Goal: Task Accomplishment & Management: Use online tool/utility

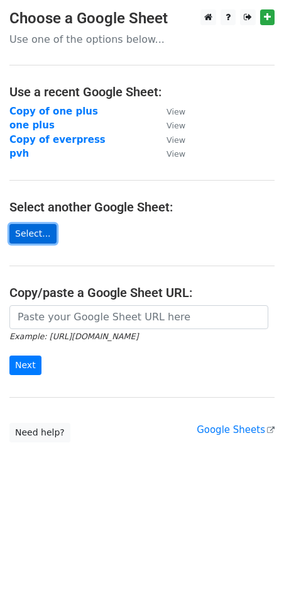
click at [31, 229] on link "Select..." at bounding box center [32, 234] width 47 height 20
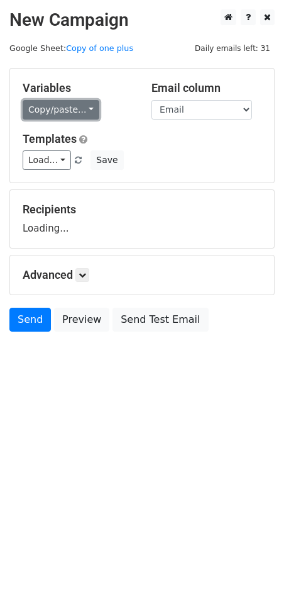
click at [76, 112] on link "Copy/paste..." at bounding box center [61, 110] width 77 height 20
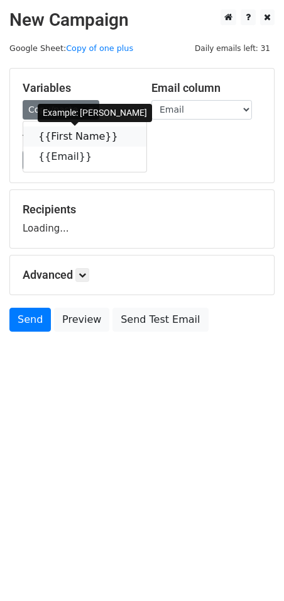
drag, startPoint x: 78, startPoint y: 133, endPoint x: 10, endPoint y: 138, distance: 68.2
click at [77, 133] on link "{{First Name}}" at bounding box center [84, 137] width 123 height 20
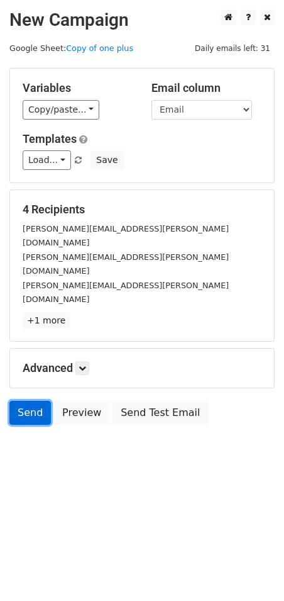
click at [30, 401] on link "Send" at bounding box center [30, 413] width 42 height 24
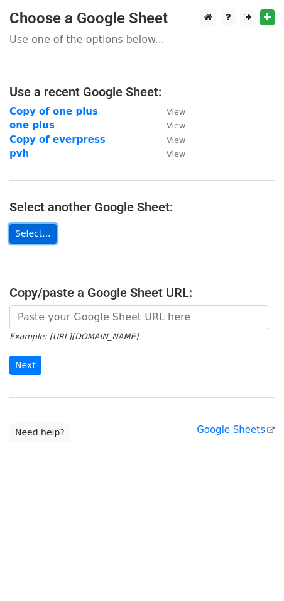
click at [40, 237] on link "Select..." at bounding box center [32, 234] width 47 height 20
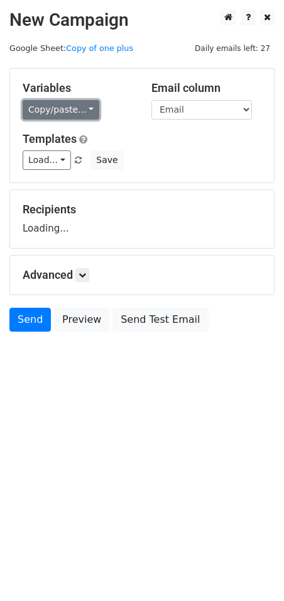
click at [87, 111] on link "Copy/paste..." at bounding box center [61, 110] width 77 height 20
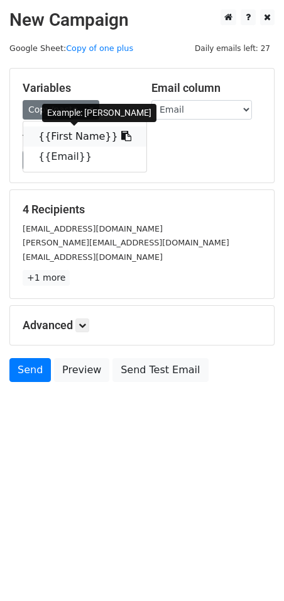
click at [72, 135] on link "{{First Name}}" at bounding box center [84, 137] width 123 height 20
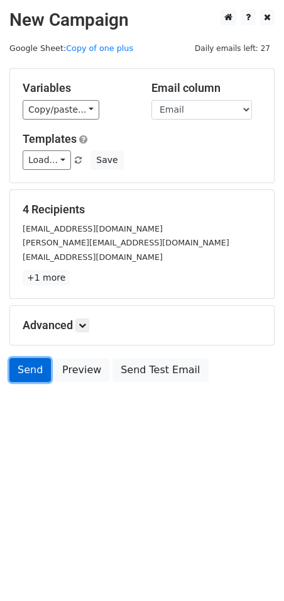
click at [24, 370] on link "Send" at bounding box center [30, 370] width 42 height 24
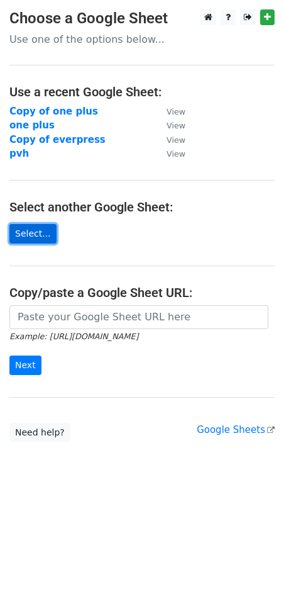
click at [40, 232] on link "Select..." at bounding box center [32, 234] width 47 height 20
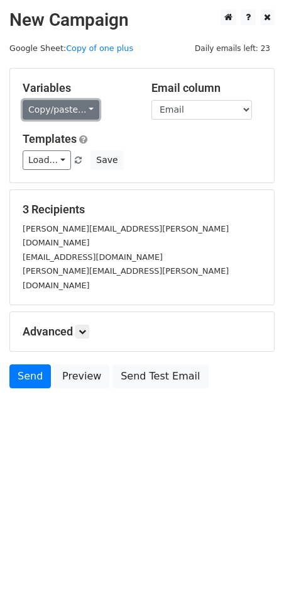
click at [72, 113] on link "Copy/paste..." at bounding box center [61, 110] width 77 height 20
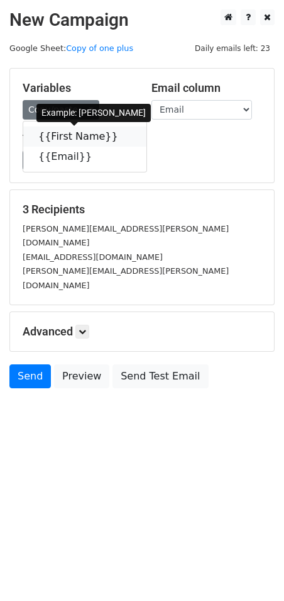
drag, startPoint x: 98, startPoint y: 140, endPoint x: 13, endPoint y: 161, distance: 87.6
click at [97, 140] on link "{{First Name}}" at bounding box center [84, 137] width 123 height 20
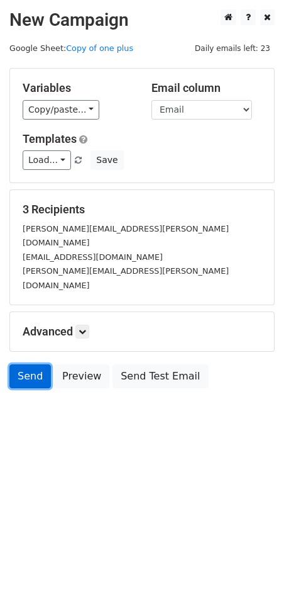
click at [33, 364] on link "Send" at bounding box center [30, 376] width 42 height 24
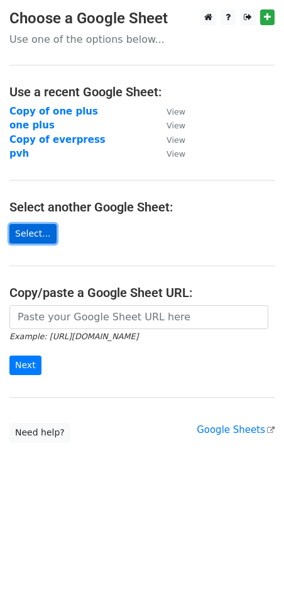
click at [43, 234] on link "Select..." at bounding box center [32, 234] width 47 height 20
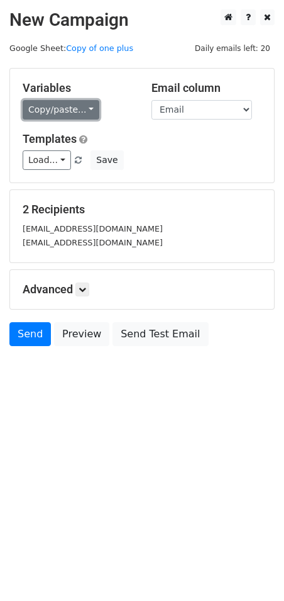
click at [76, 111] on link "Copy/paste..." at bounding box center [61, 110] width 77 height 20
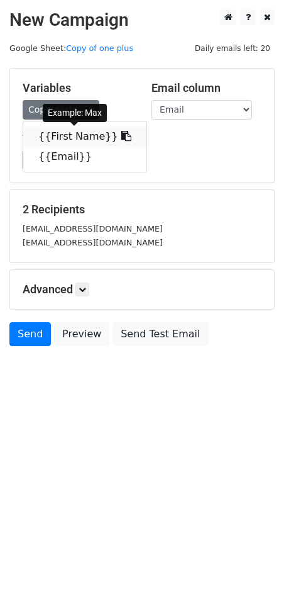
click at [79, 138] on link "{{First Name}}" at bounding box center [84, 137] width 123 height 20
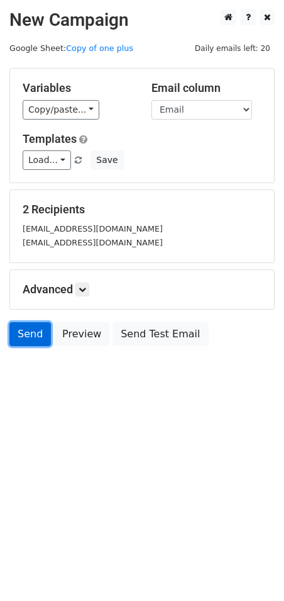
click at [38, 329] on link "Send" at bounding box center [30, 334] width 42 height 24
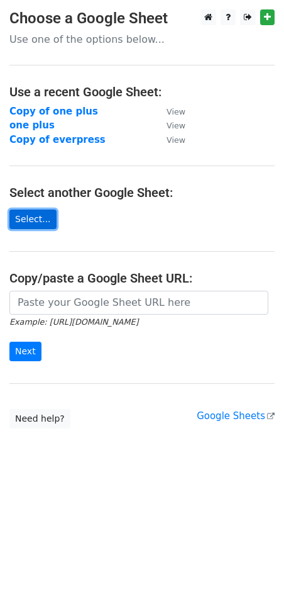
click at [33, 218] on link "Select..." at bounding box center [32, 220] width 47 height 20
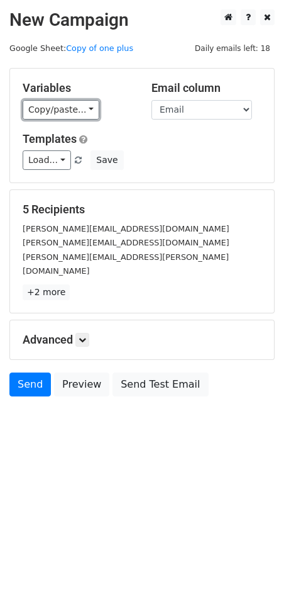
click at [79, 119] on link "Copy/paste..." at bounding box center [61, 110] width 77 height 20
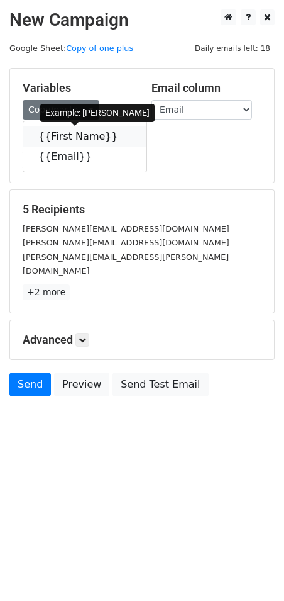
drag, startPoint x: 101, startPoint y: 132, endPoint x: 95, endPoint y: 140, distance: 10.3
click at [99, 133] on link "{{First Name}}" at bounding box center [84, 137] width 123 height 20
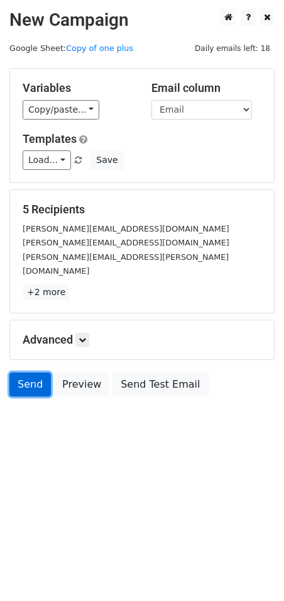
click at [32, 373] on link "Send" at bounding box center [30, 385] width 42 height 24
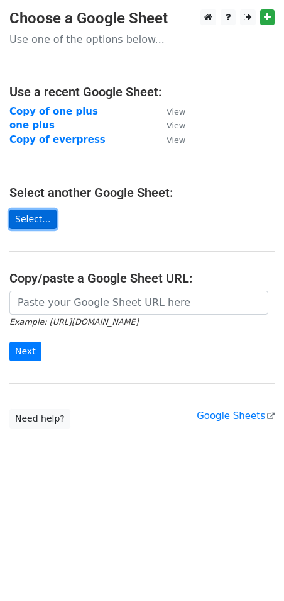
click at [36, 218] on link "Select..." at bounding box center [32, 220] width 47 height 20
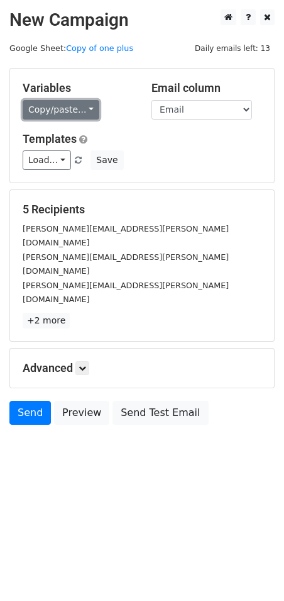
click at [81, 108] on link "Copy/paste..." at bounding box center [61, 110] width 77 height 20
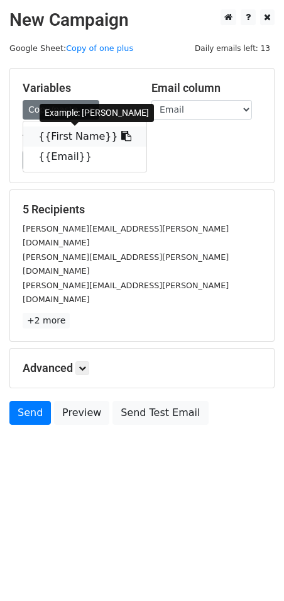
click at [72, 133] on link "{{First Name}}" at bounding box center [84, 137] width 123 height 20
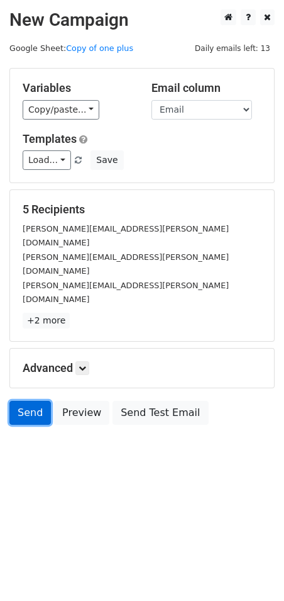
click at [29, 401] on link "Send" at bounding box center [30, 413] width 42 height 24
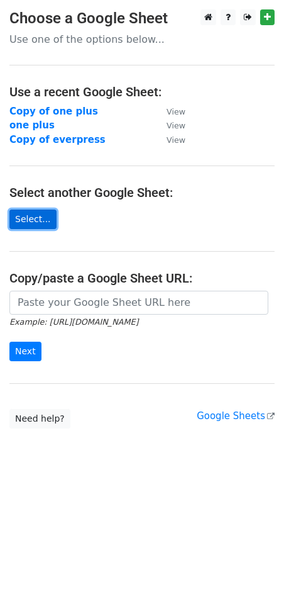
click at [31, 217] on link "Select..." at bounding box center [32, 220] width 47 height 20
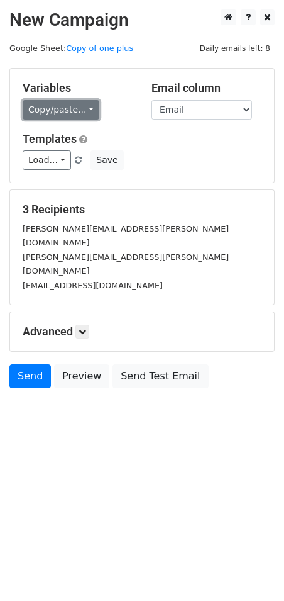
click at [78, 111] on link "Copy/paste..." at bounding box center [61, 110] width 77 height 20
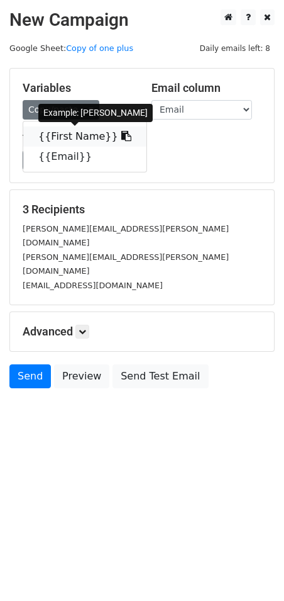
click at [69, 133] on link "{{First Name}}" at bounding box center [84, 137] width 123 height 20
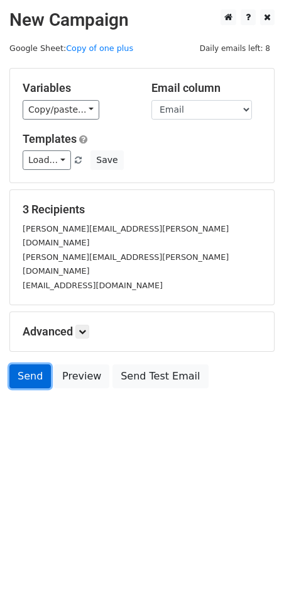
click at [30, 364] on link "Send" at bounding box center [30, 376] width 42 height 24
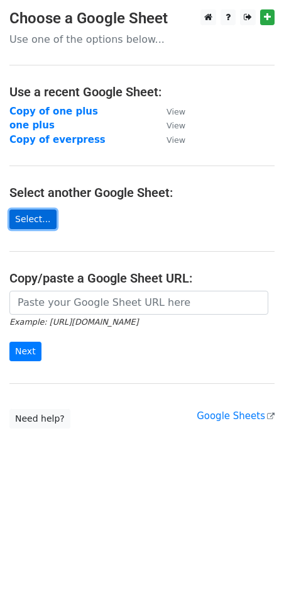
click at [38, 215] on link "Select..." at bounding box center [32, 220] width 47 height 20
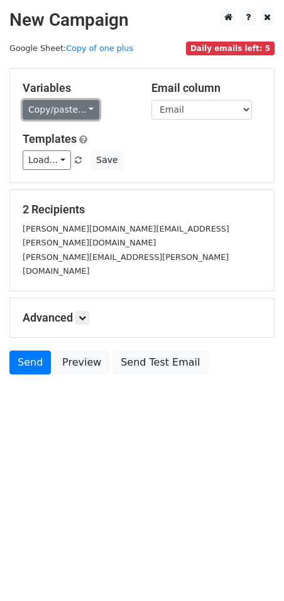
click at [56, 113] on link "Copy/paste..." at bounding box center [61, 110] width 77 height 20
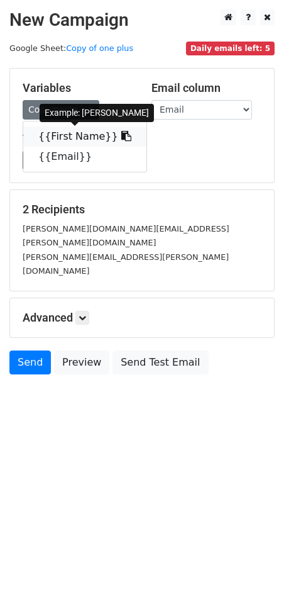
click at [81, 135] on link "{{First Name}}" at bounding box center [84, 137] width 123 height 20
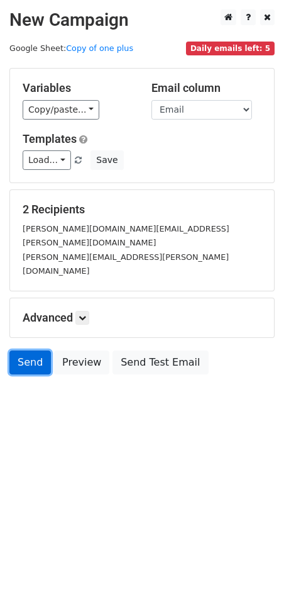
click at [28, 351] on link "Send" at bounding box center [30, 363] width 42 height 24
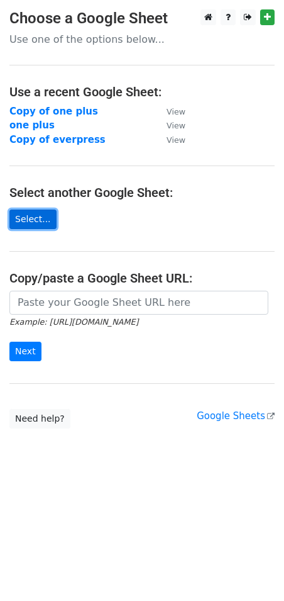
click at [43, 223] on link "Select..." at bounding box center [32, 220] width 47 height 20
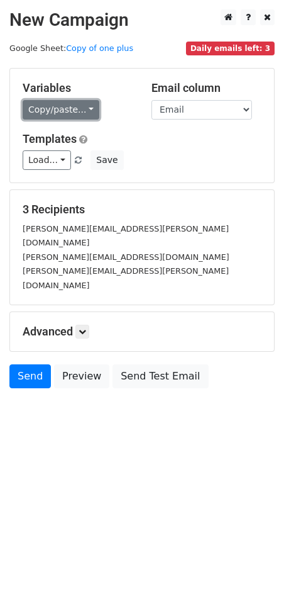
click at [60, 113] on link "Copy/paste..." at bounding box center [61, 110] width 77 height 20
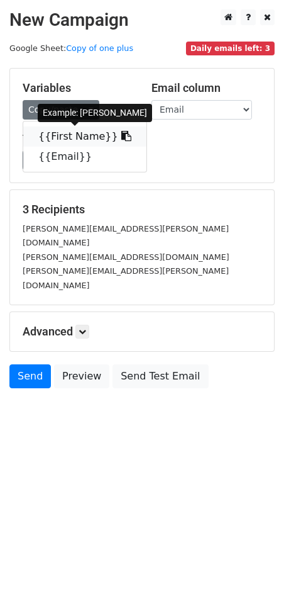
click at [75, 136] on link "{{First Name}}" at bounding box center [84, 137] width 123 height 20
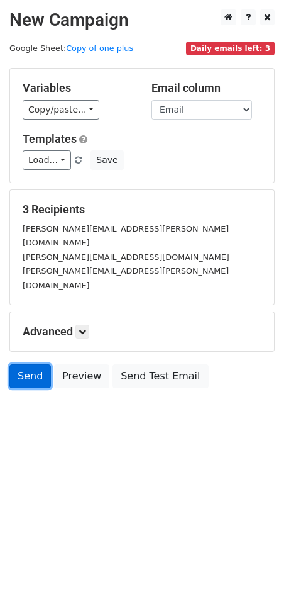
click at [22, 364] on link "Send" at bounding box center [30, 376] width 42 height 24
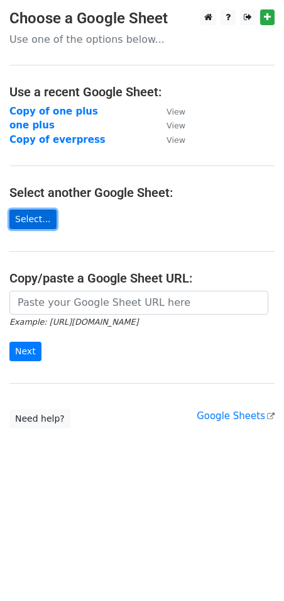
click at [42, 222] on link "Select..." at bounding box center [32, 220] width 47 height 20
